Goal: Check status: Check status

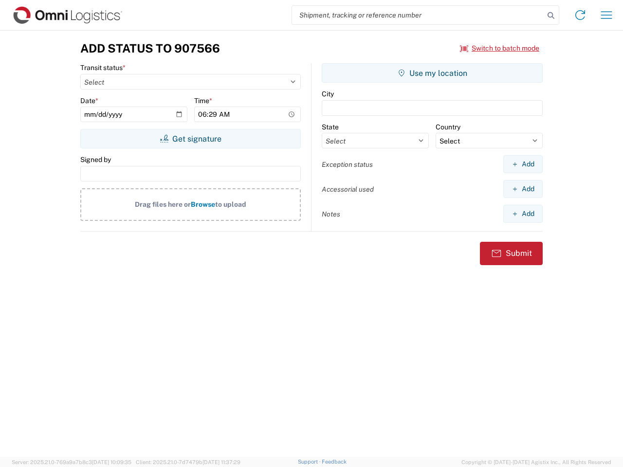
click at [418, 15] on input "search" at bounding box center [418, 15] width 252 height 18
click at [551, 16] on icon at bounding box center [551, 16] width 14 height 14
click at [580, 15] on icon at bounding box center [580, 15] width 16 height 16
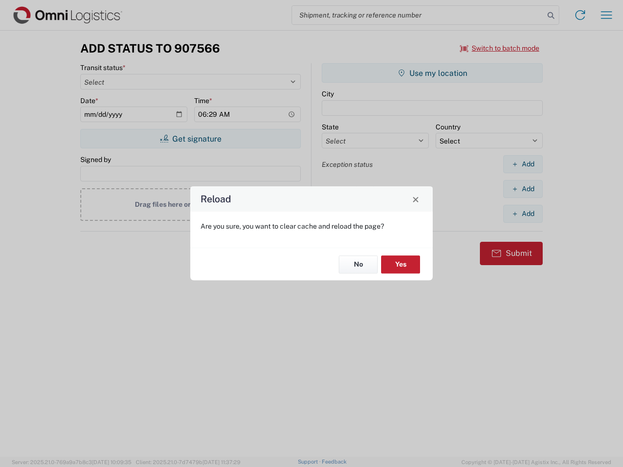
click at [606, 15] on div "Reload Are you sure, you want to clear cache and reload the page? No Yes" at bounding box center [311, 233] width 623 height 467
click at [500, 48] on div "Reload Are you sure, you want to clear cache and reload the page? No Yes" at bounding box center [311, 233] width 623 height 467
click at [190, 139] on div "Reload Are you sure, you want to clear cache and reload the page? No Yes" at bounding box center [311, 233] width 623 height 467
click at [432, 73] on div "Reload Are you sure, you want to clear cache and reload the page? No Yes" at bounding box center [311, 233] width 623 height 467
click at [523, 164] on div "Reload Are you sure, you want to clear cache and reload the page? No Yes" at bounding box center [311, 233] width 623 height 467
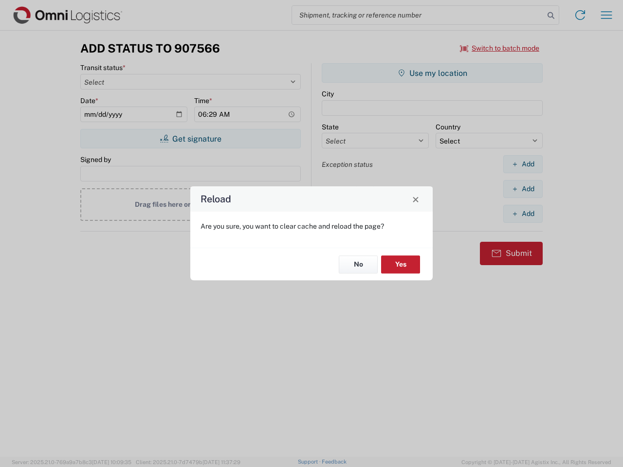
click at [523, 189] on div "Reload Are you sure, you want to clear cache and reload the page? No Yes" at bounding box center [311, 233] width 623 height 467
click at [523, 214] on div "Reload Are you sure, you want to clear cache and reload the page? No Yes" at bounding box center [311, 233] width 623 height 467
